Goal: Information Seeking & Learning: Stay updated

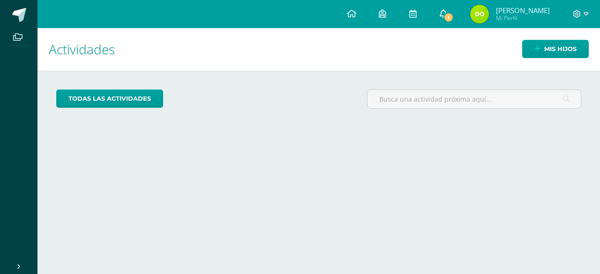
click at [447, 11] on icon at bounding box center [442, 13] width 7 height 8
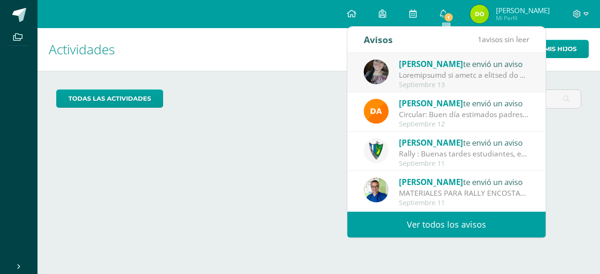
click at [496, 229] on link "Ver todos los avisos" at bounding box center [446, 225] width 198 height 26
click at [442, 79] on div at bounding box center [464, 75] width 130 height 11
click at [486, 70] on div at bounding box center [464, 75] width 130 height 11
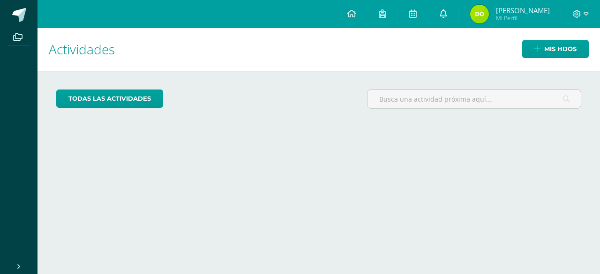
click at [441, 9] on link at bounding box center [443, 14] width 30 height 28
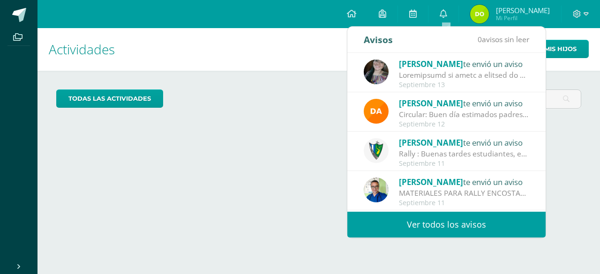
click at [463, 72] on div at bounding box center [464, 75] width 130 height 11
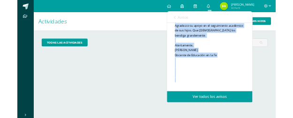
scroll to position [511, 0]
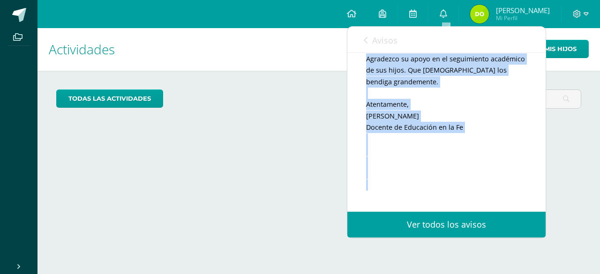
drag, startPoint x: 367, startPoint y: 76, endPoint x: 469, endPoint y: 208, distance: 165.7
copy div "Buenos días, estimados padres de familia: Por medio de la presente, les informo…"
click at [368, 44] on link "Avisos" at bounding box center [381, 40] width 34 height 27
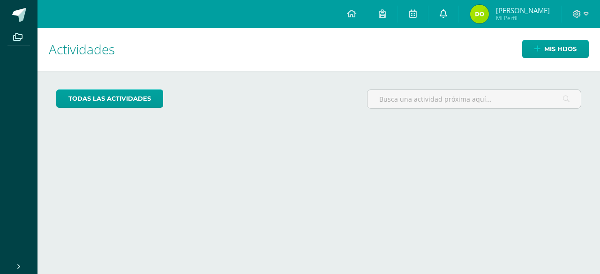
click at [447, 15] on icon at bounding box center [442, 13] width 7 height 8
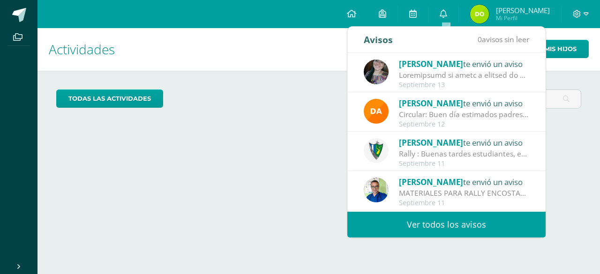
click at [495, 225] on link "Ver todos los avisos" at bounding box center [446, 225] width 198 height 26
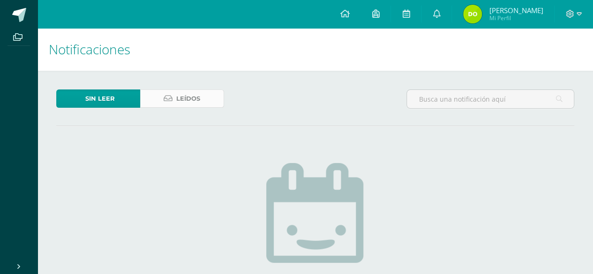
click at [186, 99] on span "Leídos" at bounding box center [188, 98] width 24 height 17
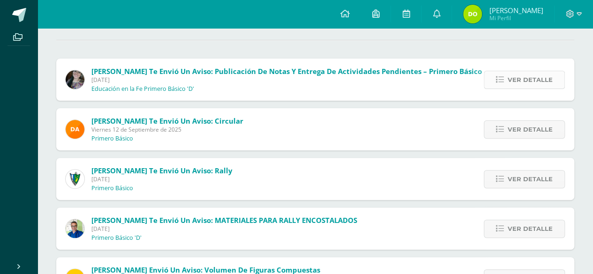
click at [524, 78] on span "Ver detalle" at bounding box center [529, 79] width 45 height 17
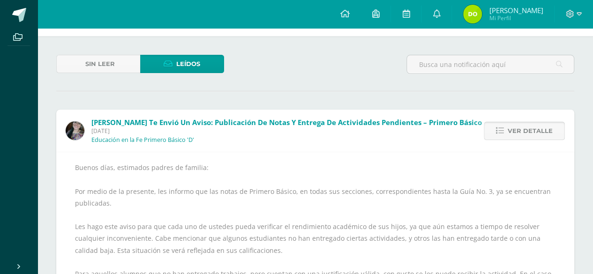
scroll to position [34, 0]
click at [533, 127] on span "Ver detalle" at bounding box center [529, 131] width 45 height 17
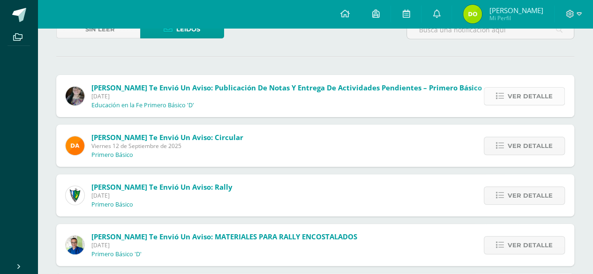
scroll to position [71, 0]
